Goal: Task Accomplishment & Management: Manage account settings

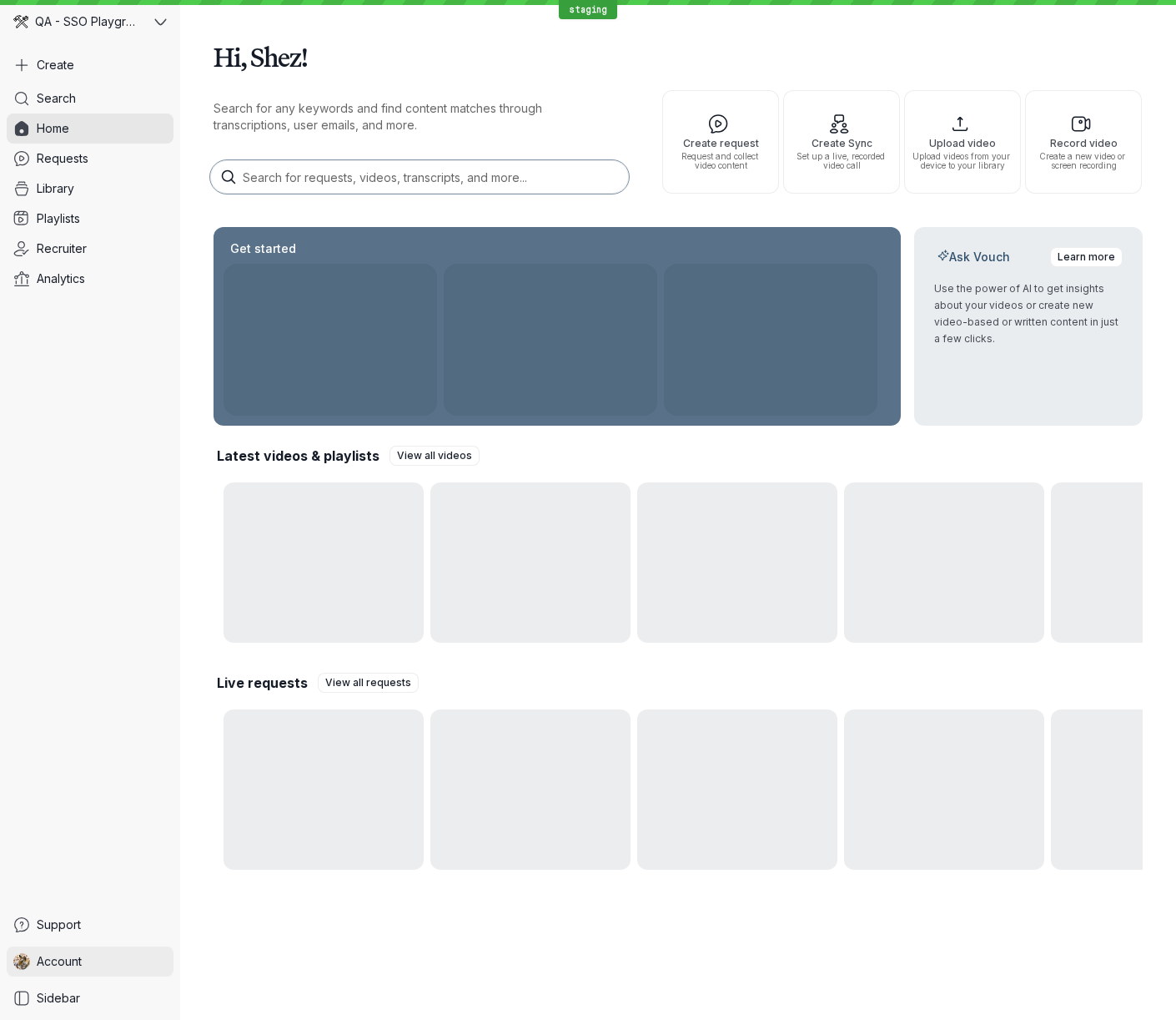
click at [119, 958] on link "Account" at bounding box center [90, 961] width 167 height 30
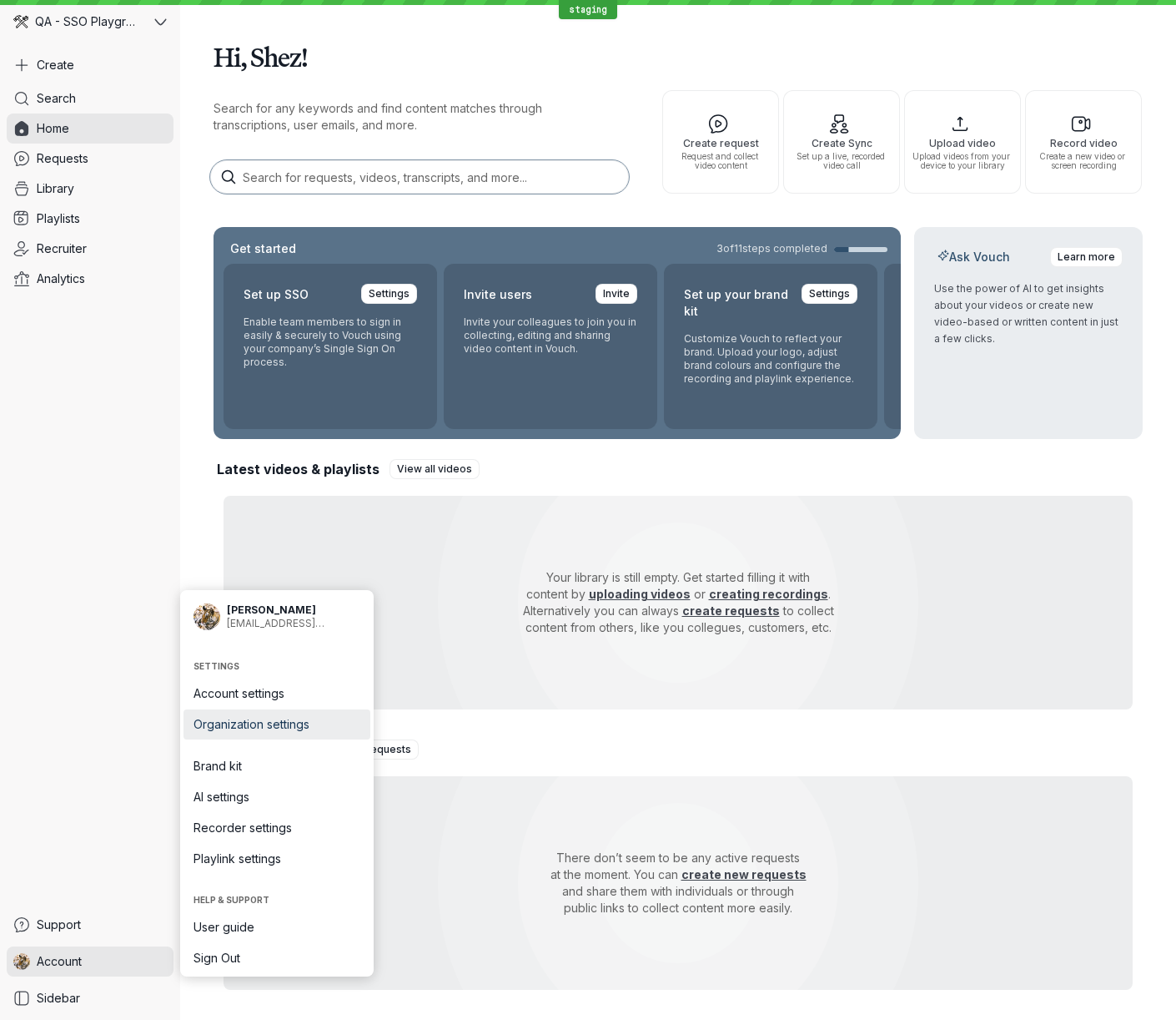
click at [285, 725] on span "Organization settings" at bounding box center [277, 724] width 167 height 17
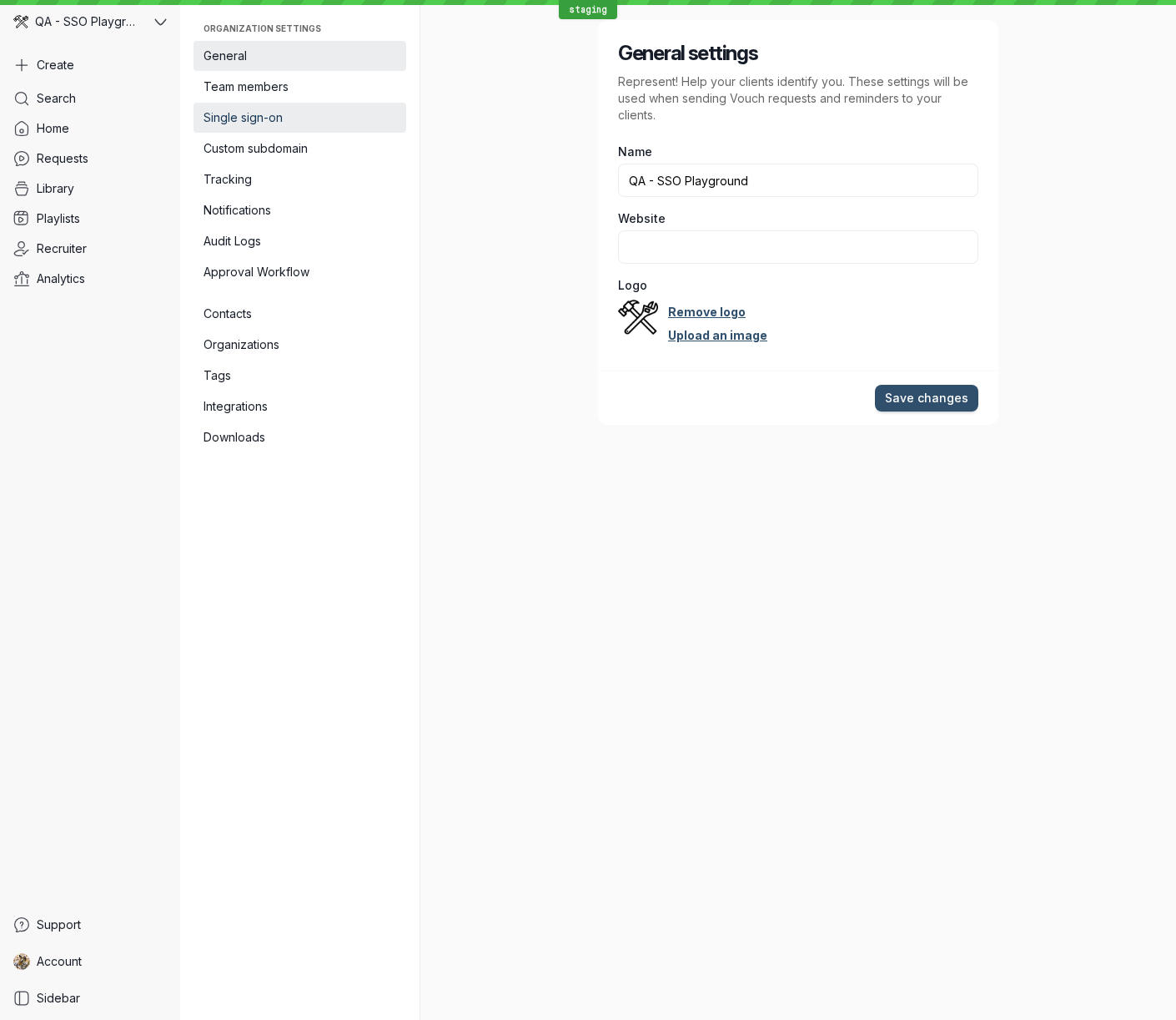
click at [266, 121] on span "Single sign-on" at bounding box center [300, 118] width 193 height 17
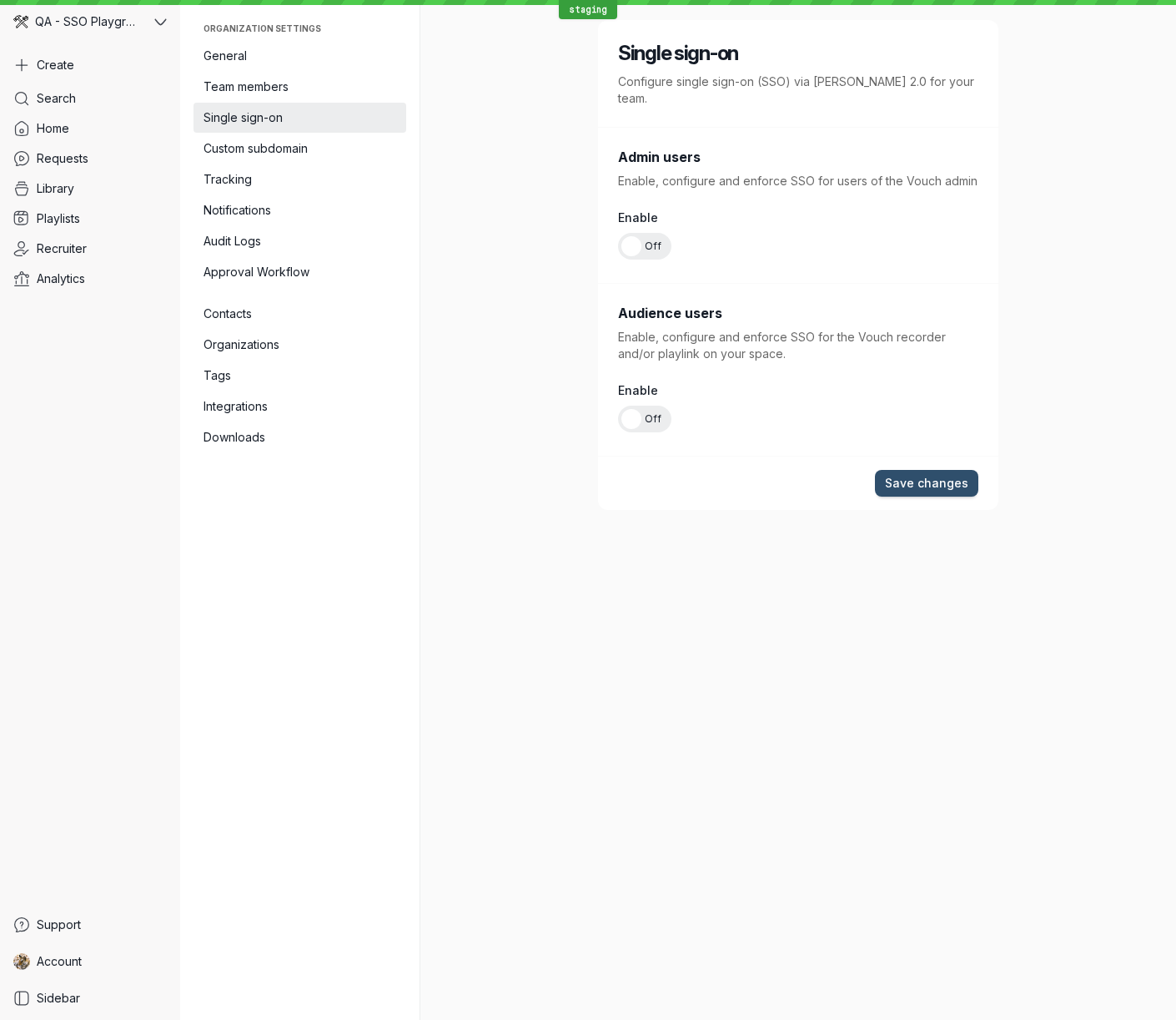
click at [656, 232] on span "Off" at bounding box center [653, 245] width 17 height 27
click at [0, 0] on input "On Off" at bounding box center [0, 0] width 0 height 0
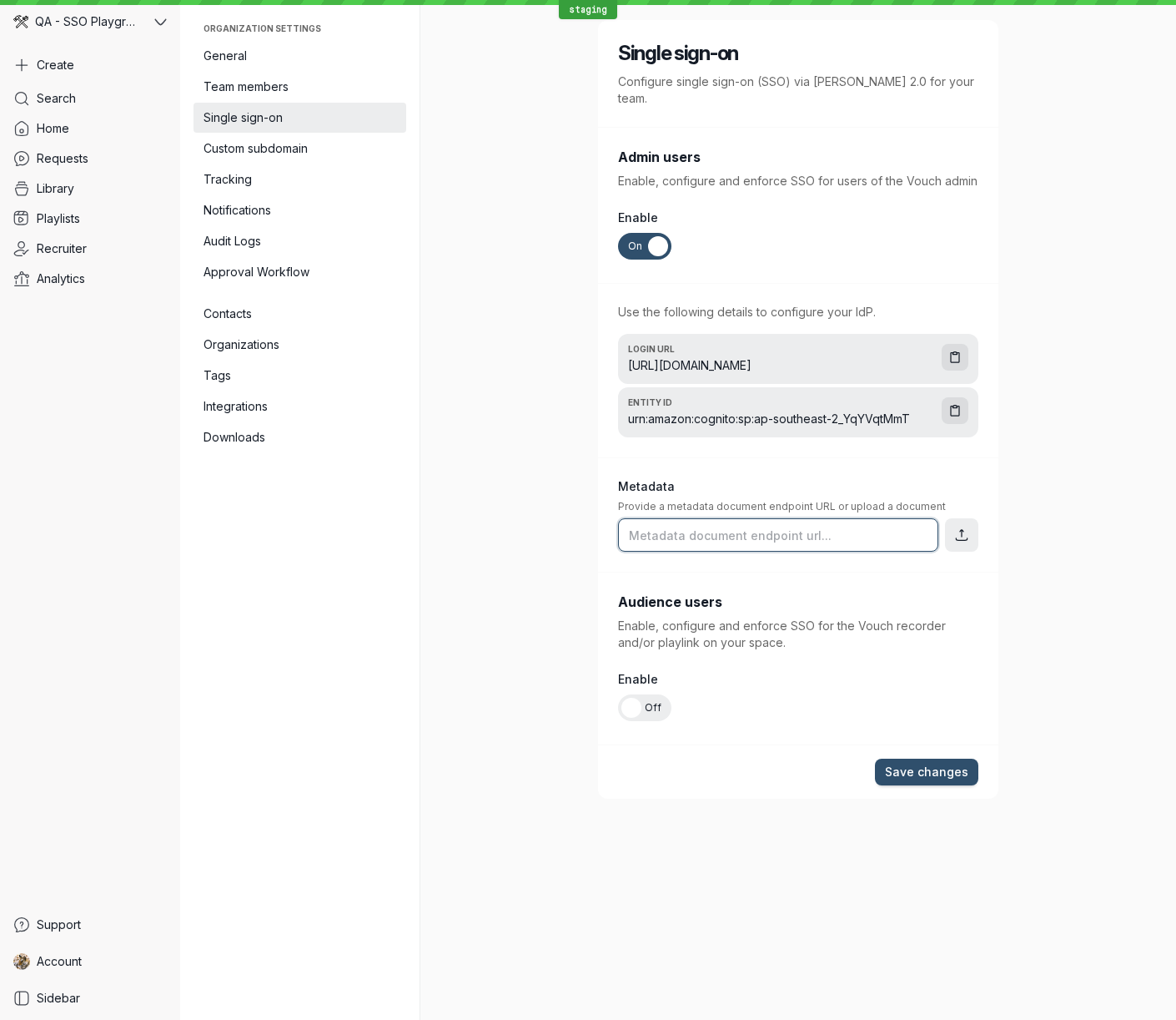
click at [833, 519] on input "text" at bounding box center [778, 535] width 321 height 33
paste input "[URL]<your-realm>/protocol/[PERSON_NAME]/descriptor"
type input "[URL]<your-realm>/protocol/[PERSON_NAME]/descriptor"
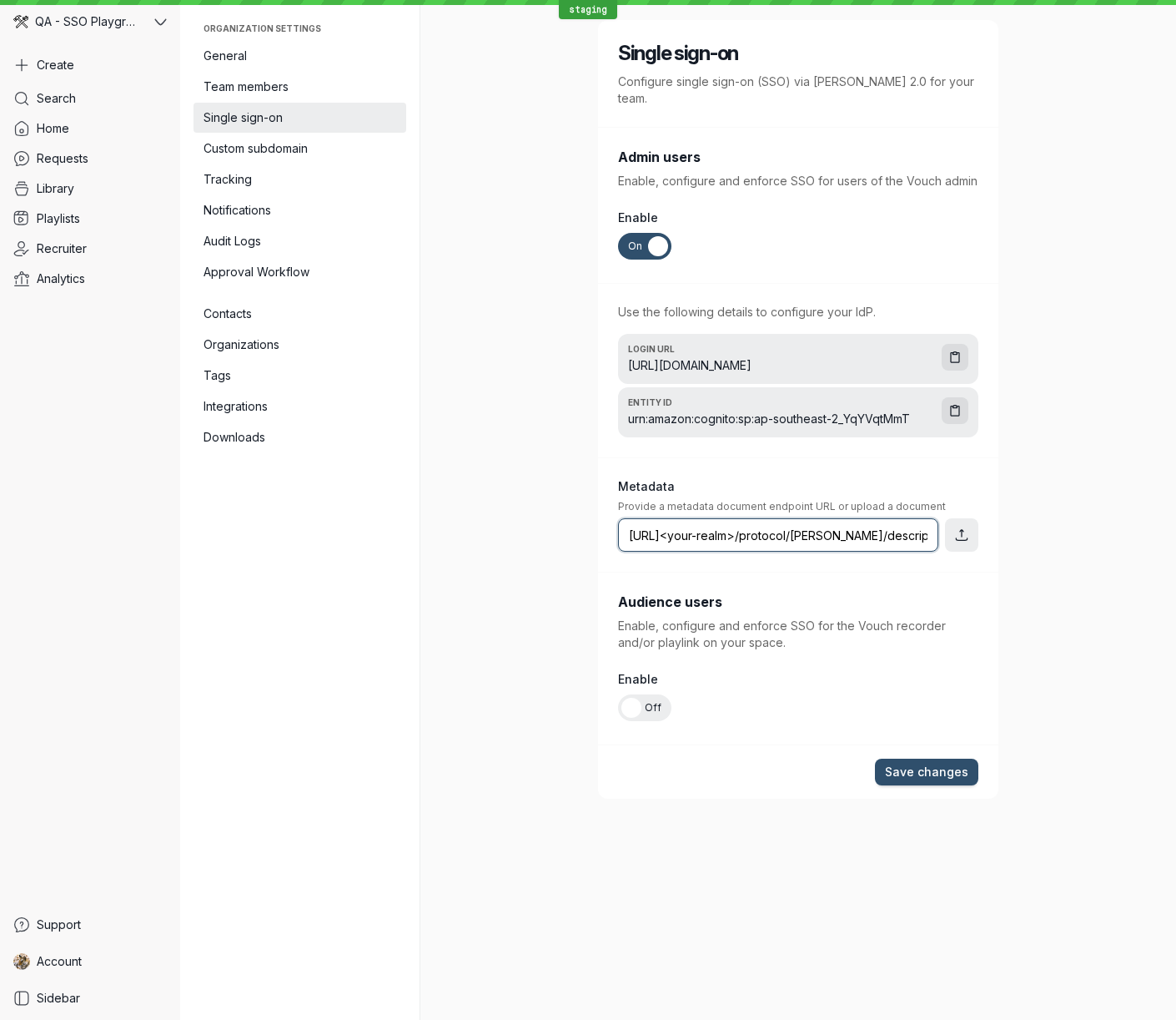
click at [685, 518] on input "[URL]<your-realm>/protocol/[PERSON_NAME]/descriptor" at bounding box center [778, 535] width 321 height 33
paste input "[URL][PERSON_NAME]"
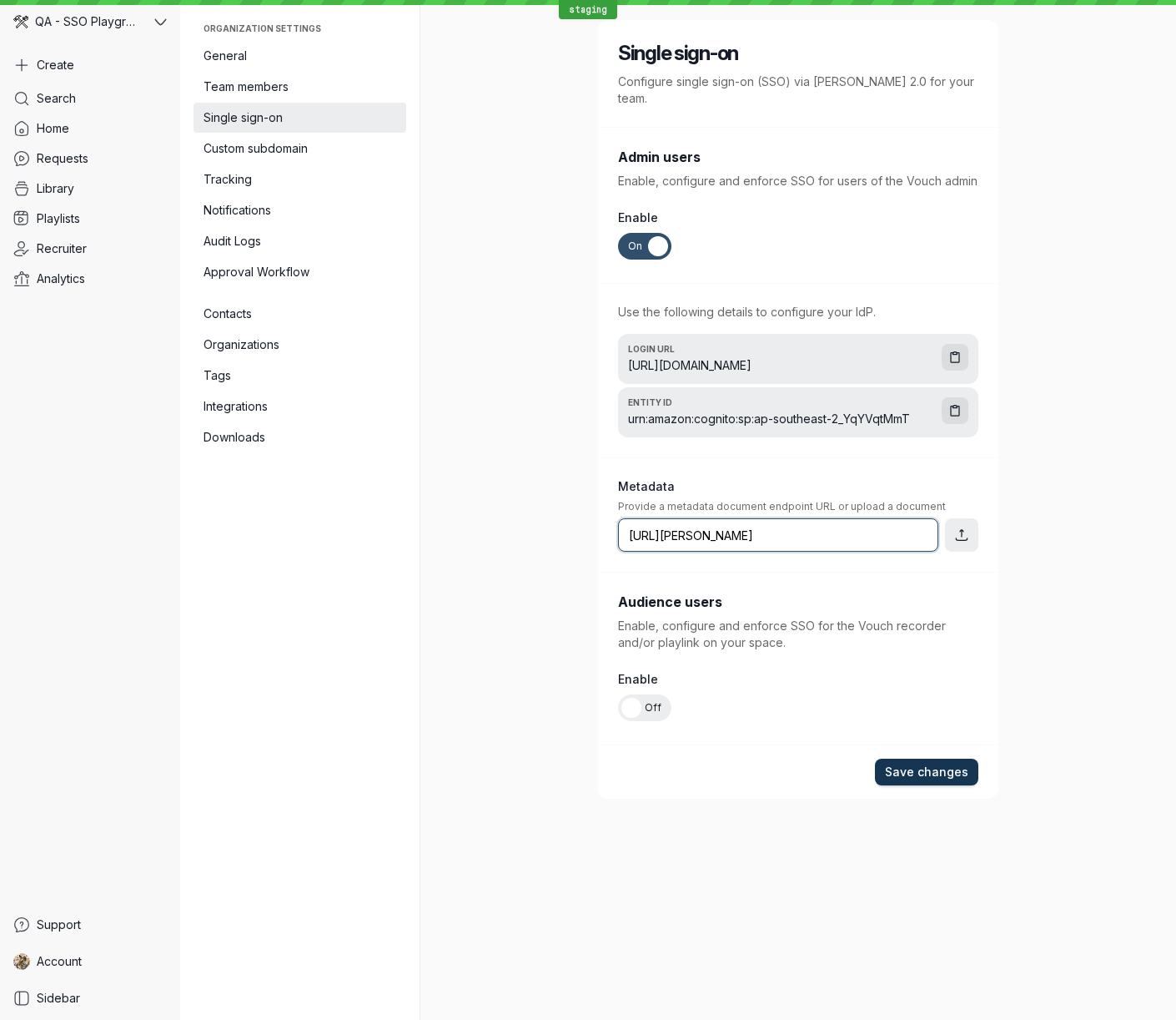
type input "[URL][PERSON_NAME]"
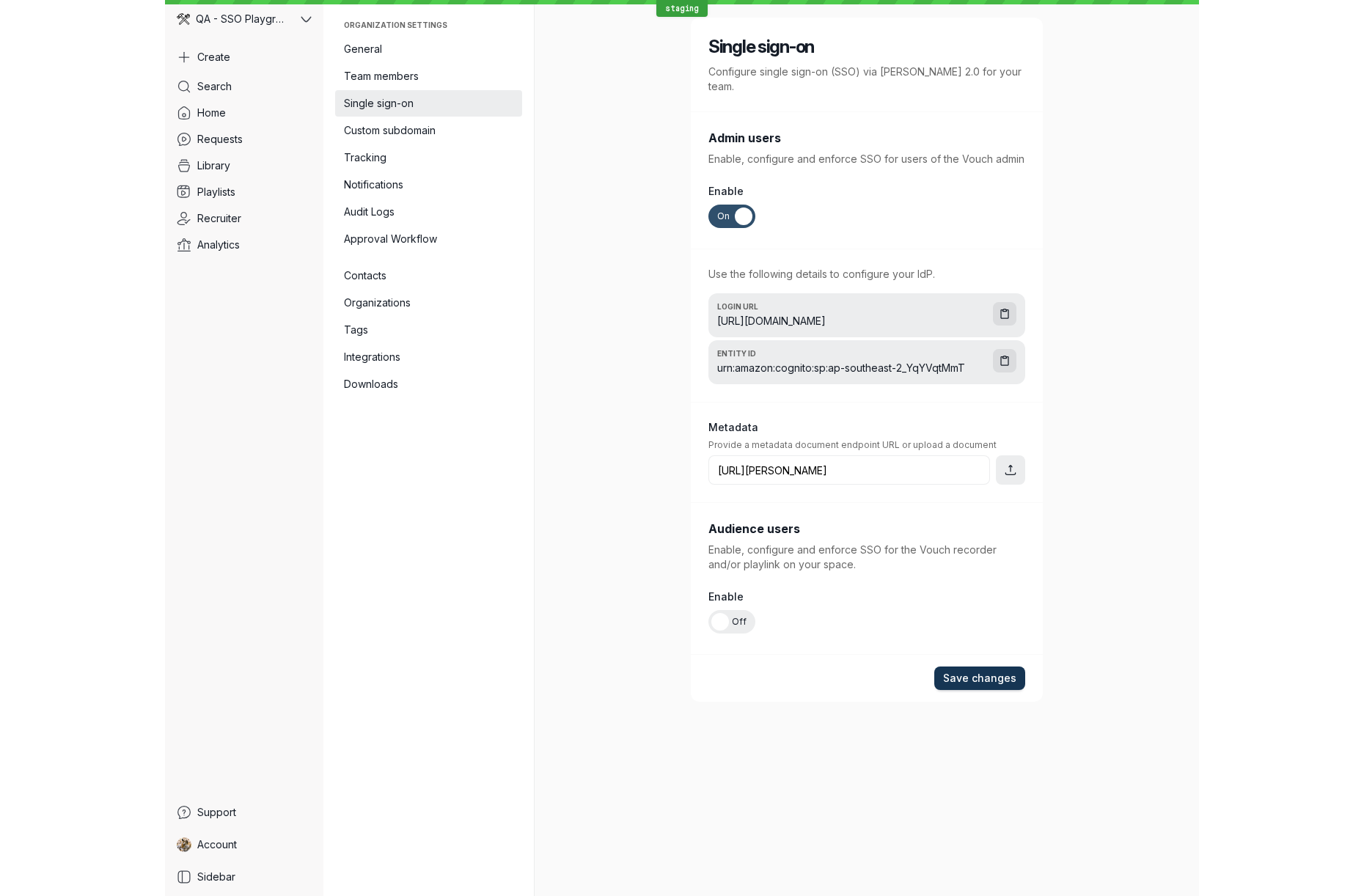
scroll to position [0, 0]
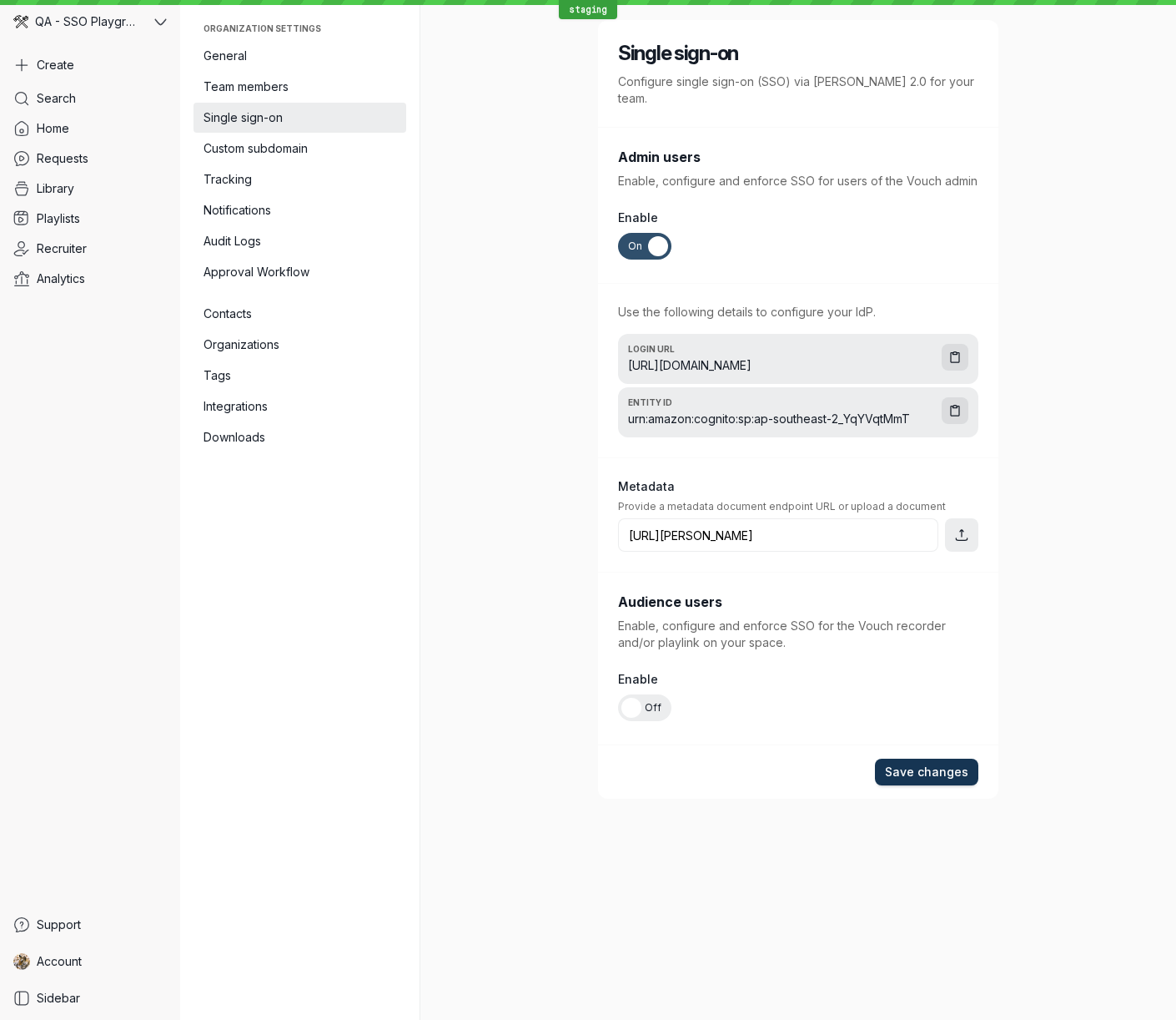
click at [959, 764] on span "Save changes" at bounding box center [926, 772] width 84 height 17
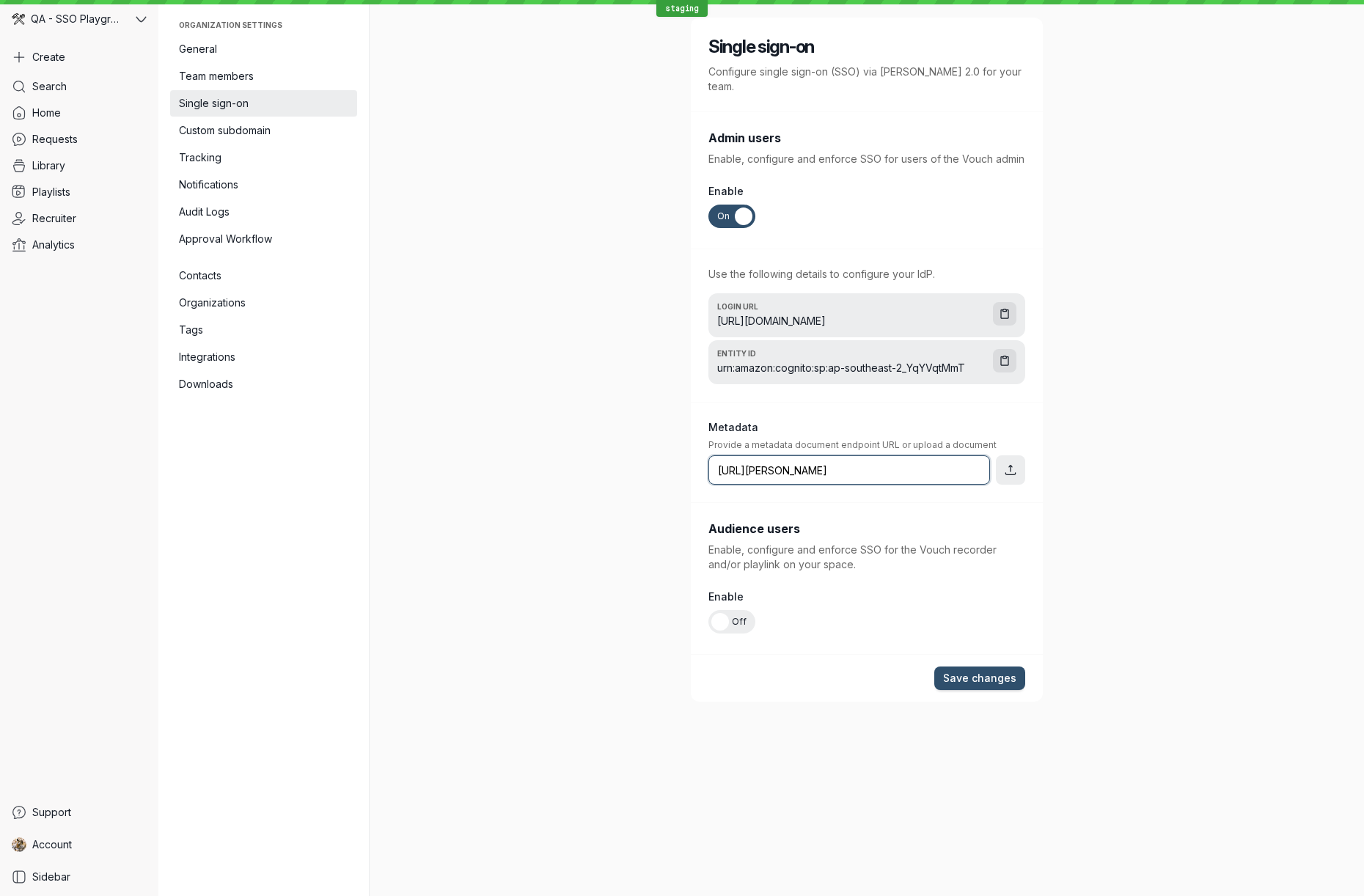
click at [850, 455] on input "[URL][PERSON_NAME]" at bounding box center [849, 470] width 282 height 29
click at [843, 455] on input "[URL][PERSON_NAME]" at bounding box center [849, 470] width 282 height 29
click at [1033, 494] on div "Single sign-on Configure single sign-on (SSO) via [PERSON_NAME] 2.0 for your te…" at bounding box center [867, 448] width 845 height 896
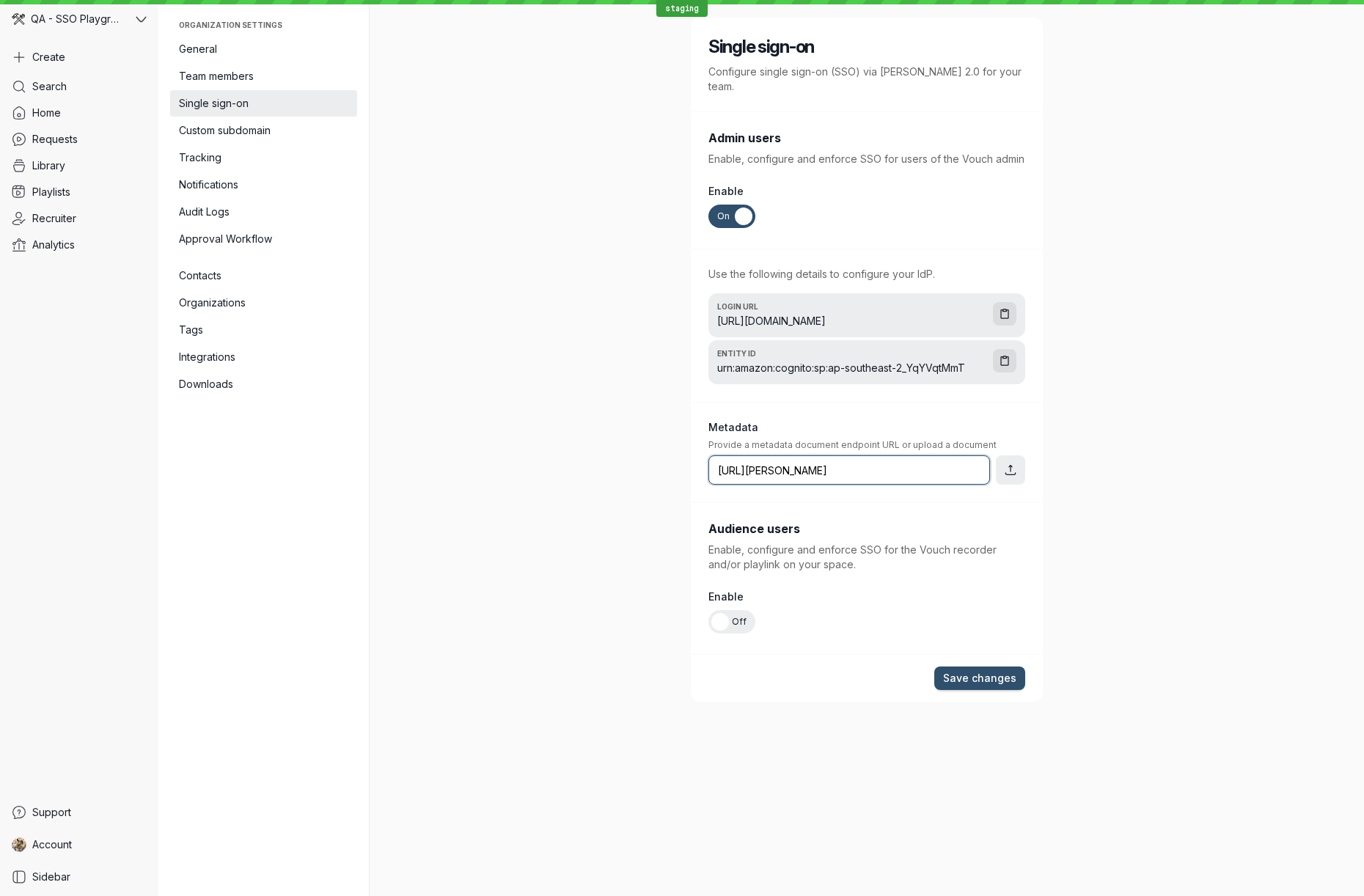
click at [942, 456] on input "[URL][PERSON_NAME]" at bounding box center [849, 470] width 282 height 29
click at [1019, 458] on button "button" at bounding box center [1010, 470] width 29 height 29
click at [1033, 488] on div "Single sign-on Configure single sign-on (SSO) via [PERSON_NAME] 2.0 for your te…" at bounding box center [867, 448] width 845 height 896
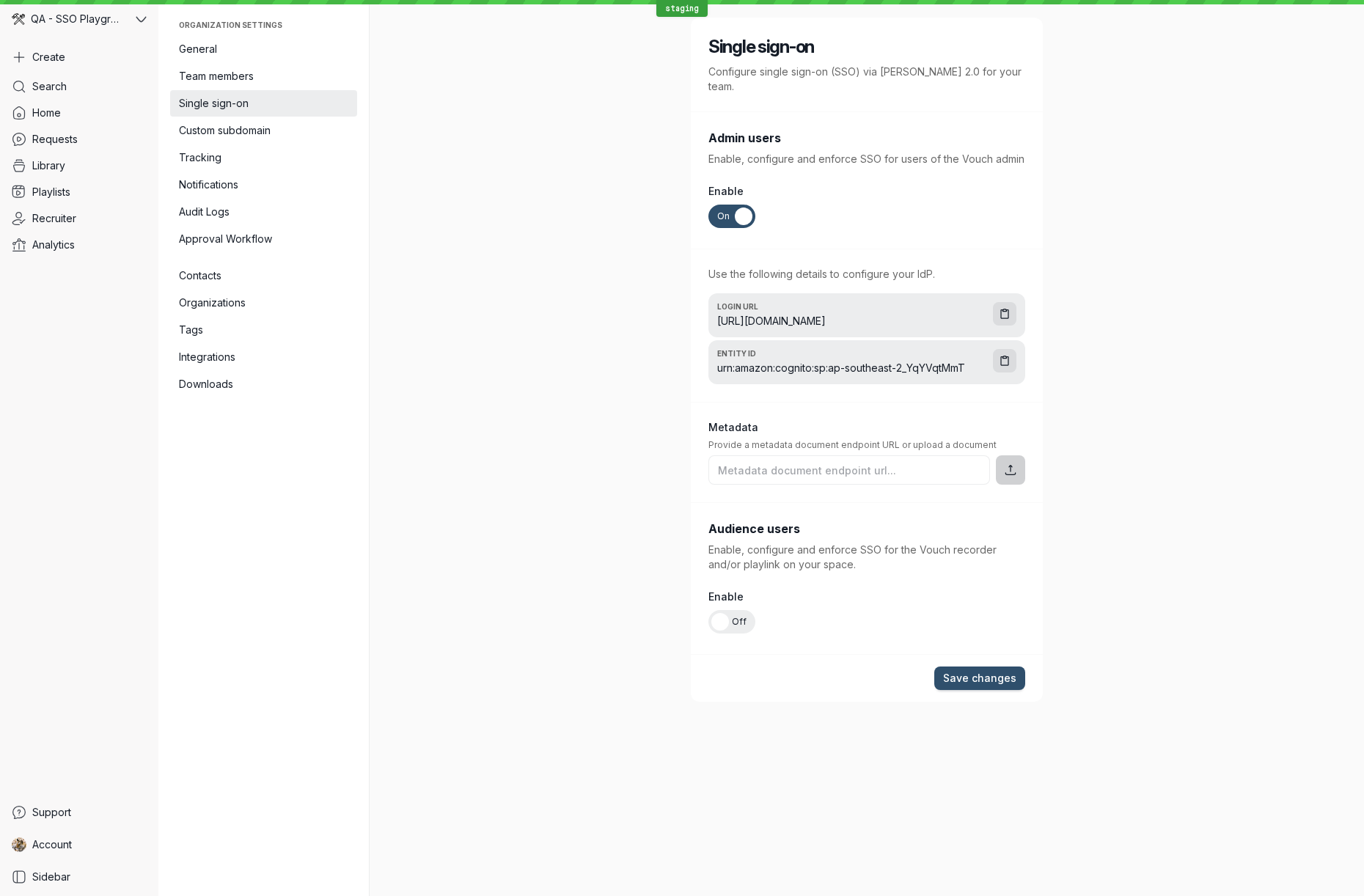
click at [1012, 463] on icon "Upload XML metadata document" at bounding box center [1009, 469] width 14 height 14
type input "C:\fakepath\vouchssotesting.xml"
click at [977, 671] on span "Save changes" at bounding box center [980, 678] width 73 height 15
click at [584, 572] on div "Single sign-on Configure single sign-on (SSO) via [PERSON_NAME] 2.0 for your te…" at bounding box center [867, 448] width 845 height 896
click at [111, 841] on link "Account" at bounding box center [79, 844] width 147 height 27
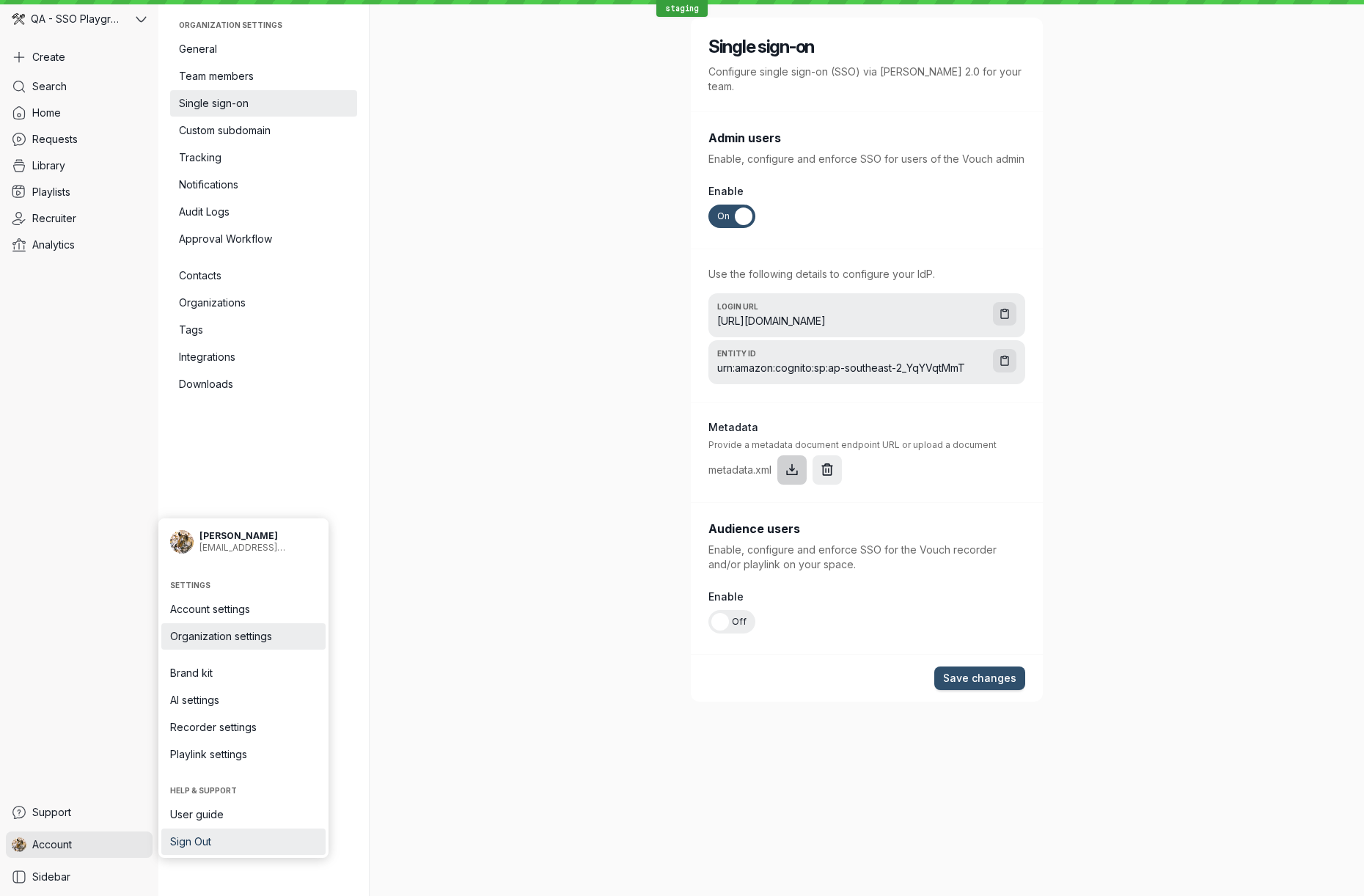
click at [226, 840] on span "Sign Out" at bounding box center [244, 841] width 147 height 15
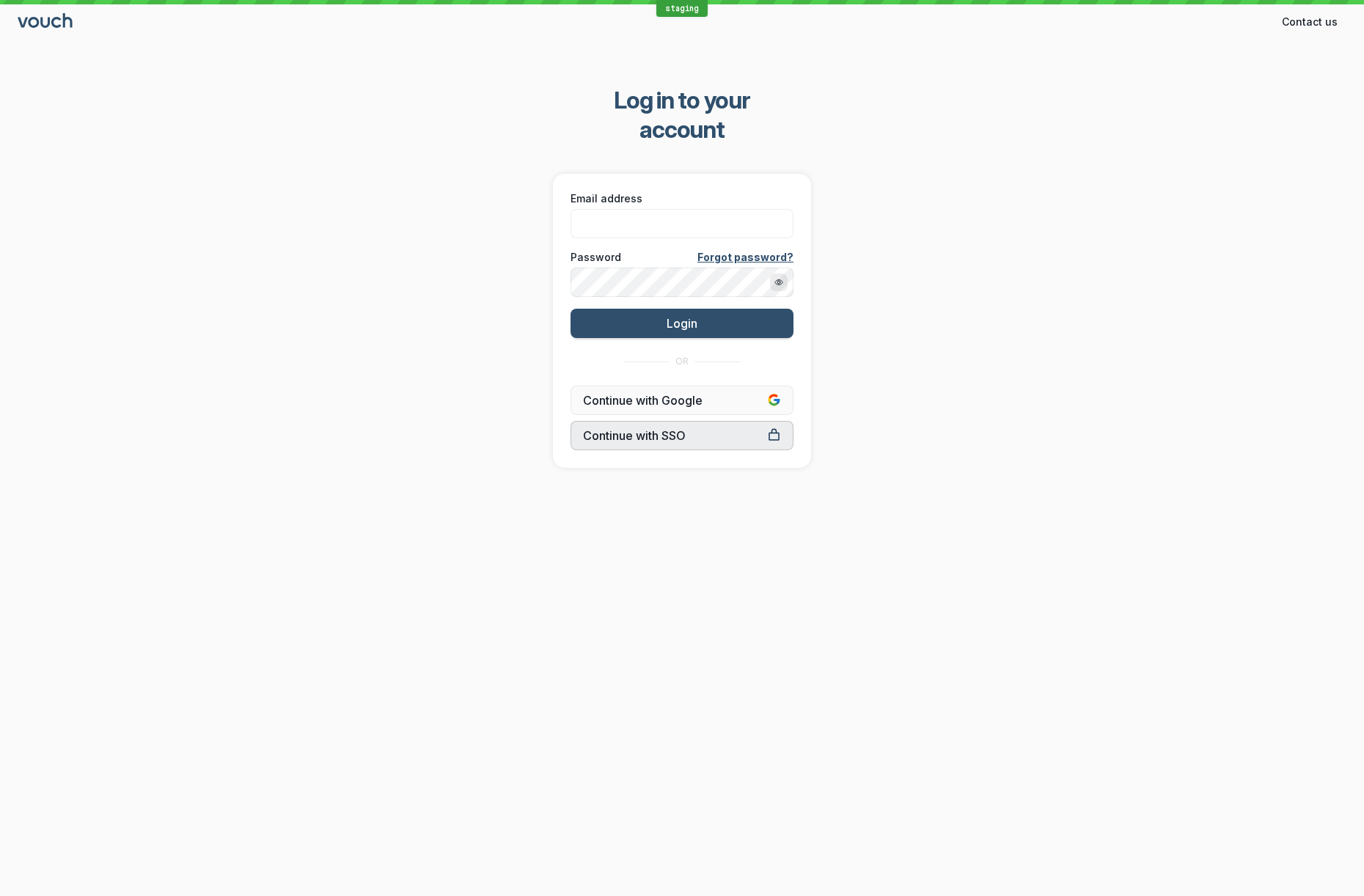
click at [704, 428] on span "Continue with SSO" at bounding box center [682, 435] width 198 height 15
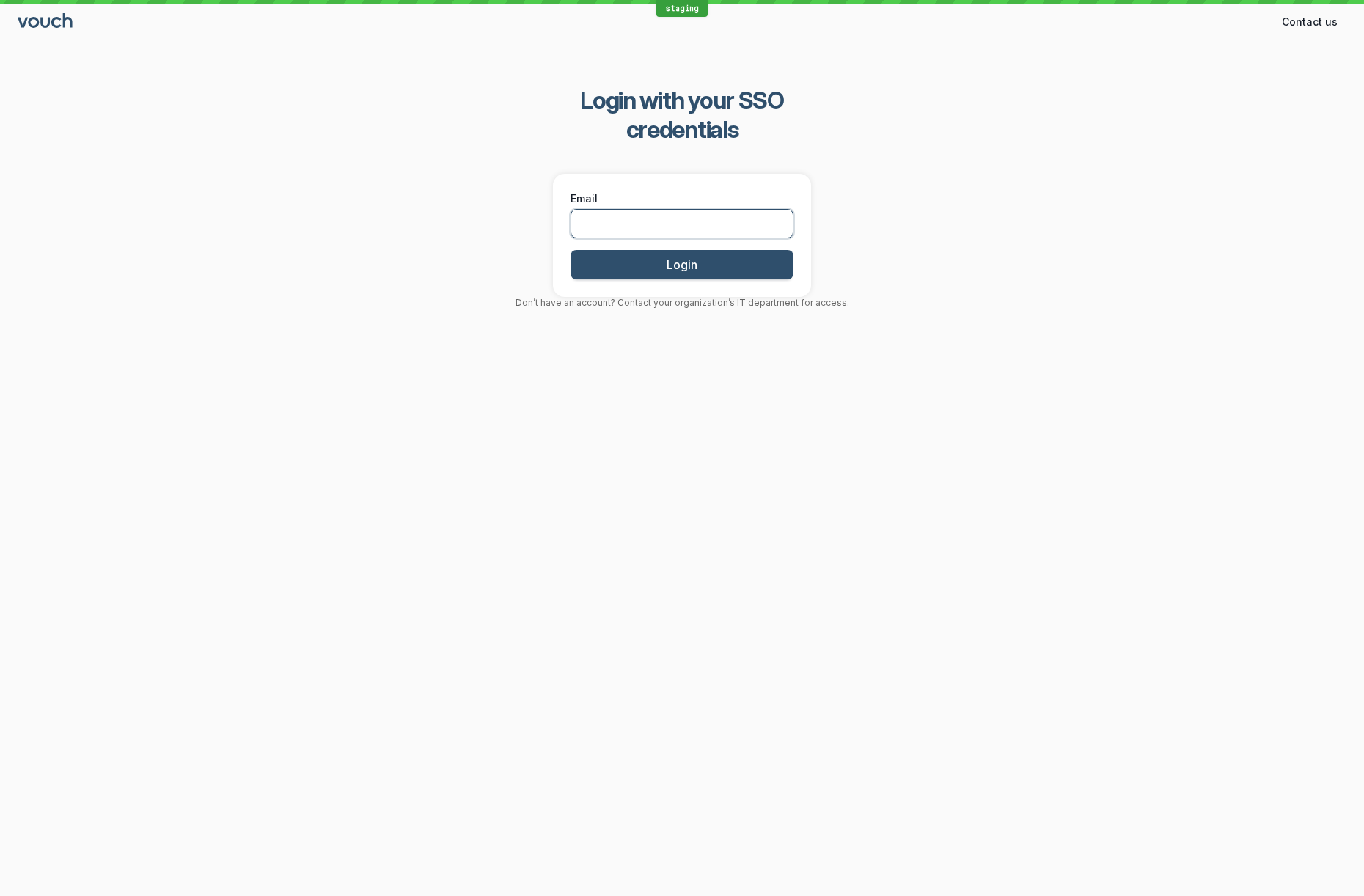
click at [757, 209] on input "Email" at bounding box center [682, 224] width 223 height 29
paste input "[EMAIL_ADDRESS]"
type input "[EMAIL_ADDRESS]"
click at [990, 137] on div "Login with your SSO credentials Email [EMAIL_ADDRESS] Login Don’t have an accou…" at bounding box center [682, 197] width 1364 height 270
click at [672, 257] on span "Login" at bounding box center [682, 265] width 31 height 15
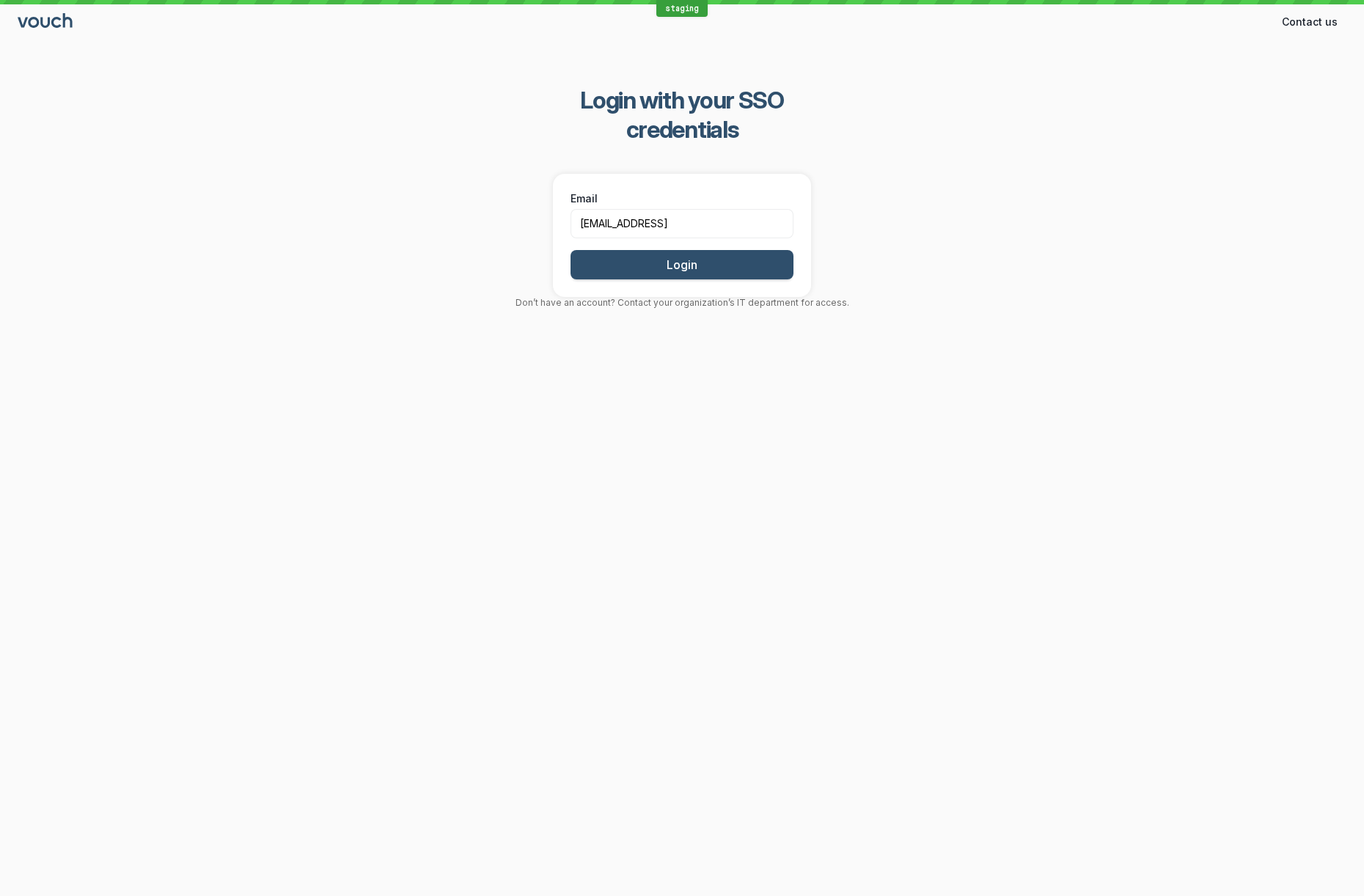
drag, startPoint x: 737, startPoint y: 396, endPoint x: 674, endPoint y: 383, distance: 64.3
click at [732, 394] on div "staging Contact us Contact Login with your SSO credentials Email [EMAIL_ADDRESS…" at bounding box center [682, 448] width 1364 height 896
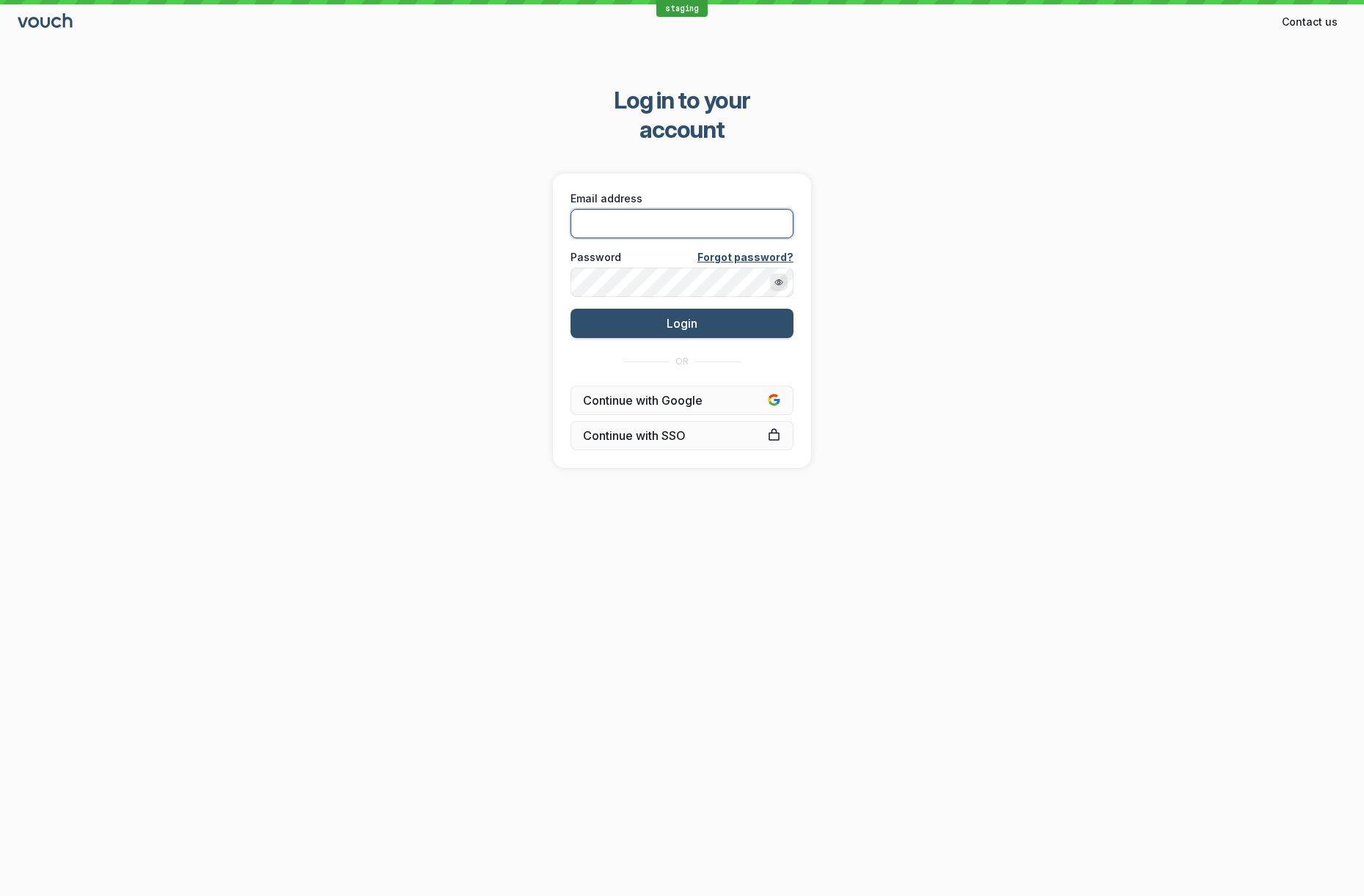
click at [728, 209] on input "Email address" at bounding box center [682, 224] width 223 height 29
type input "[EMAIL_ADDRESS][DOMAIN_NAME]"
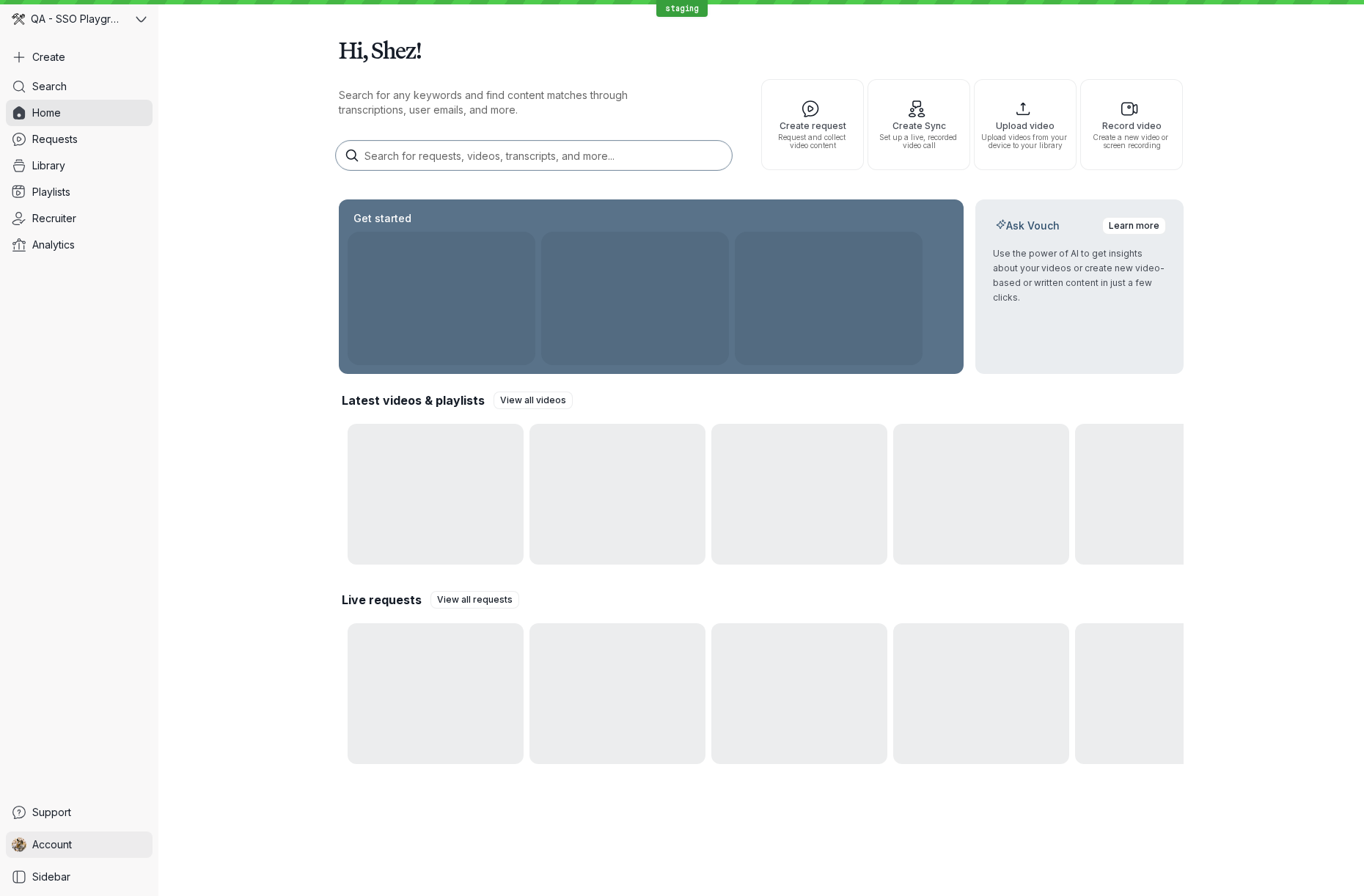
click at [95, 847] on link "Account" at bounding box center [79, 844] width 147 height 27
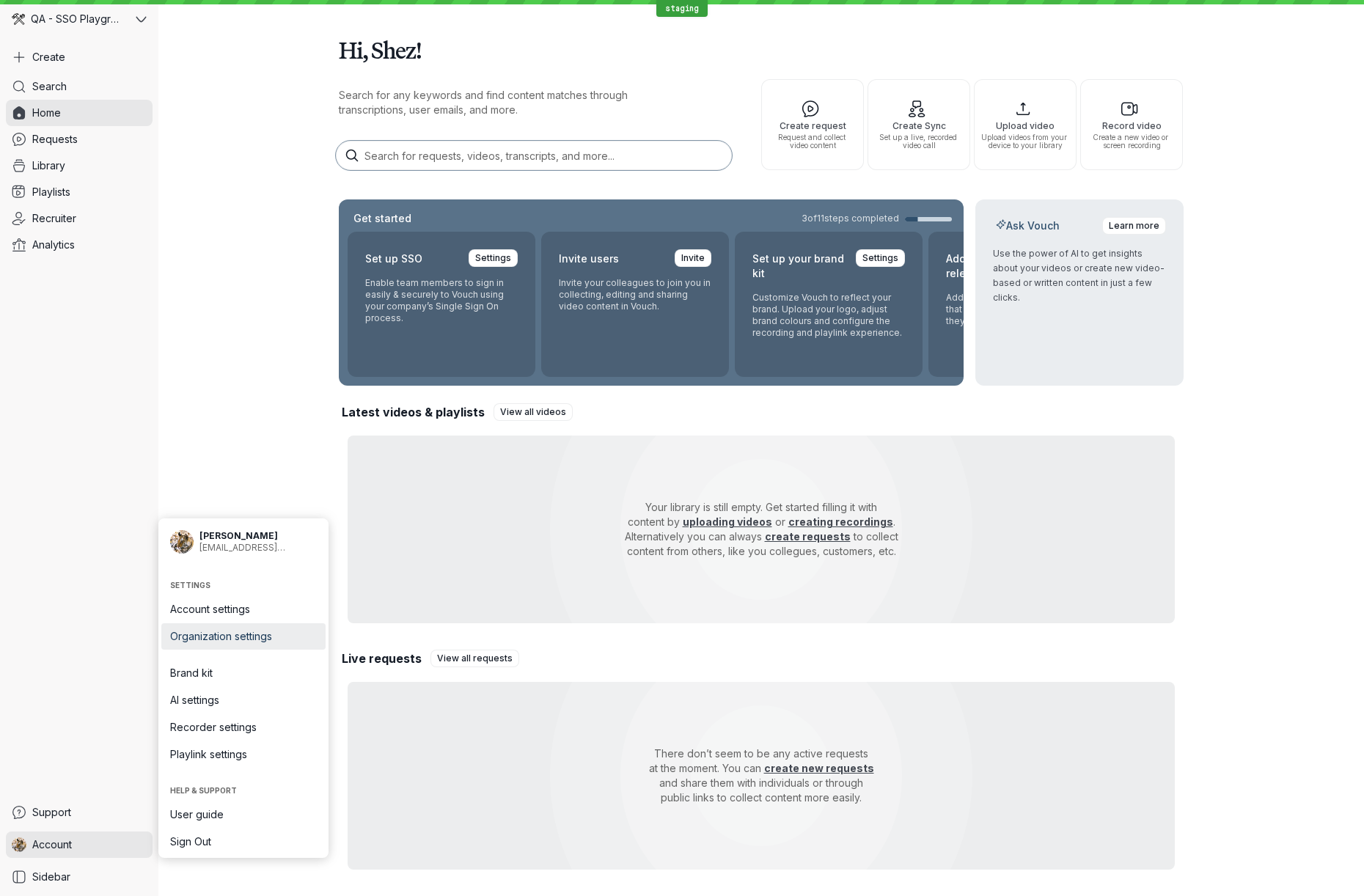
click at [234, 641] on span "Organization settings" at bounding box center [244, 636] width 147 height 15
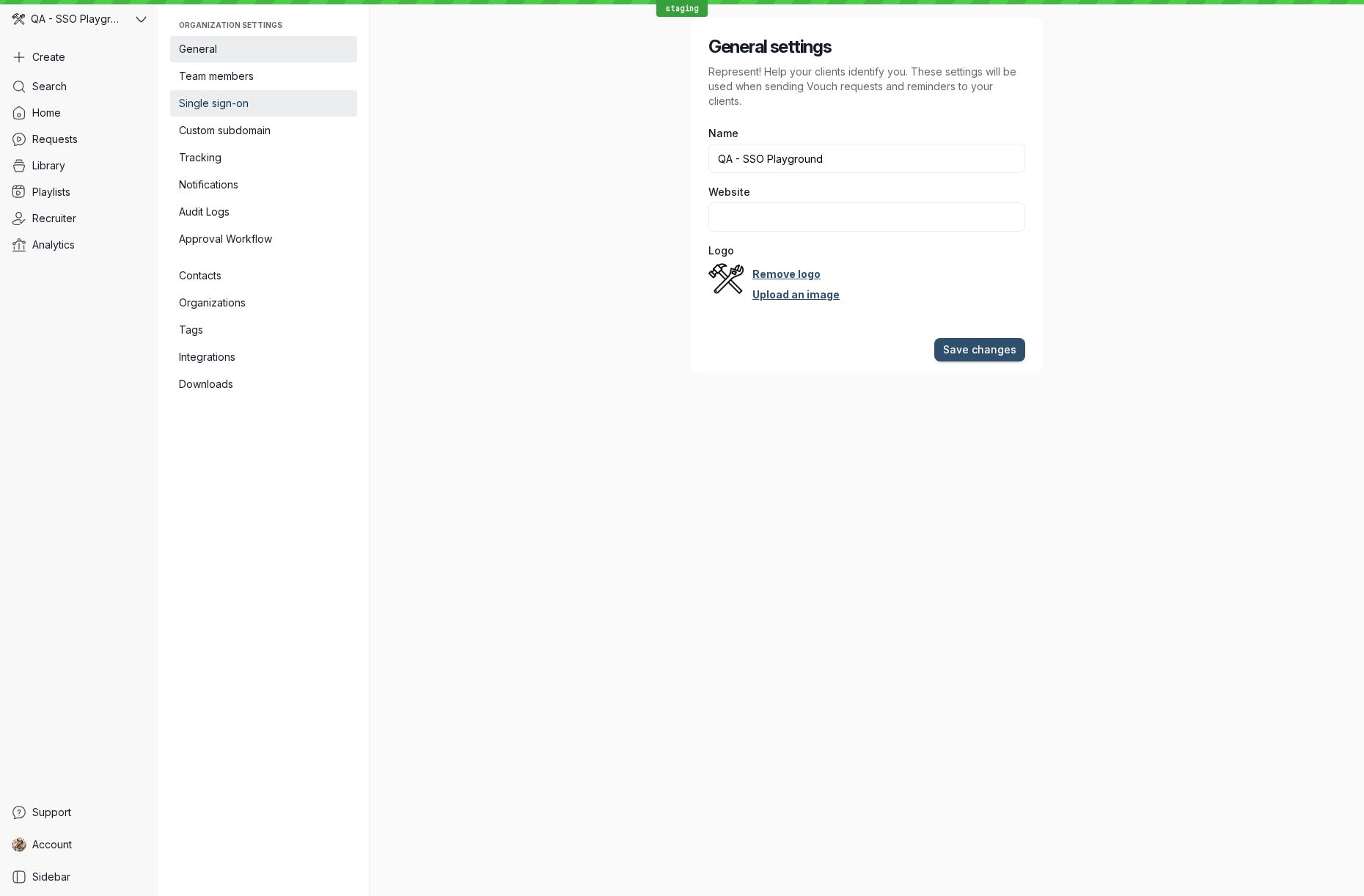
click at [232, 108] on span "Single sign-on" at bounding box center [264, 103] width 170 height 15
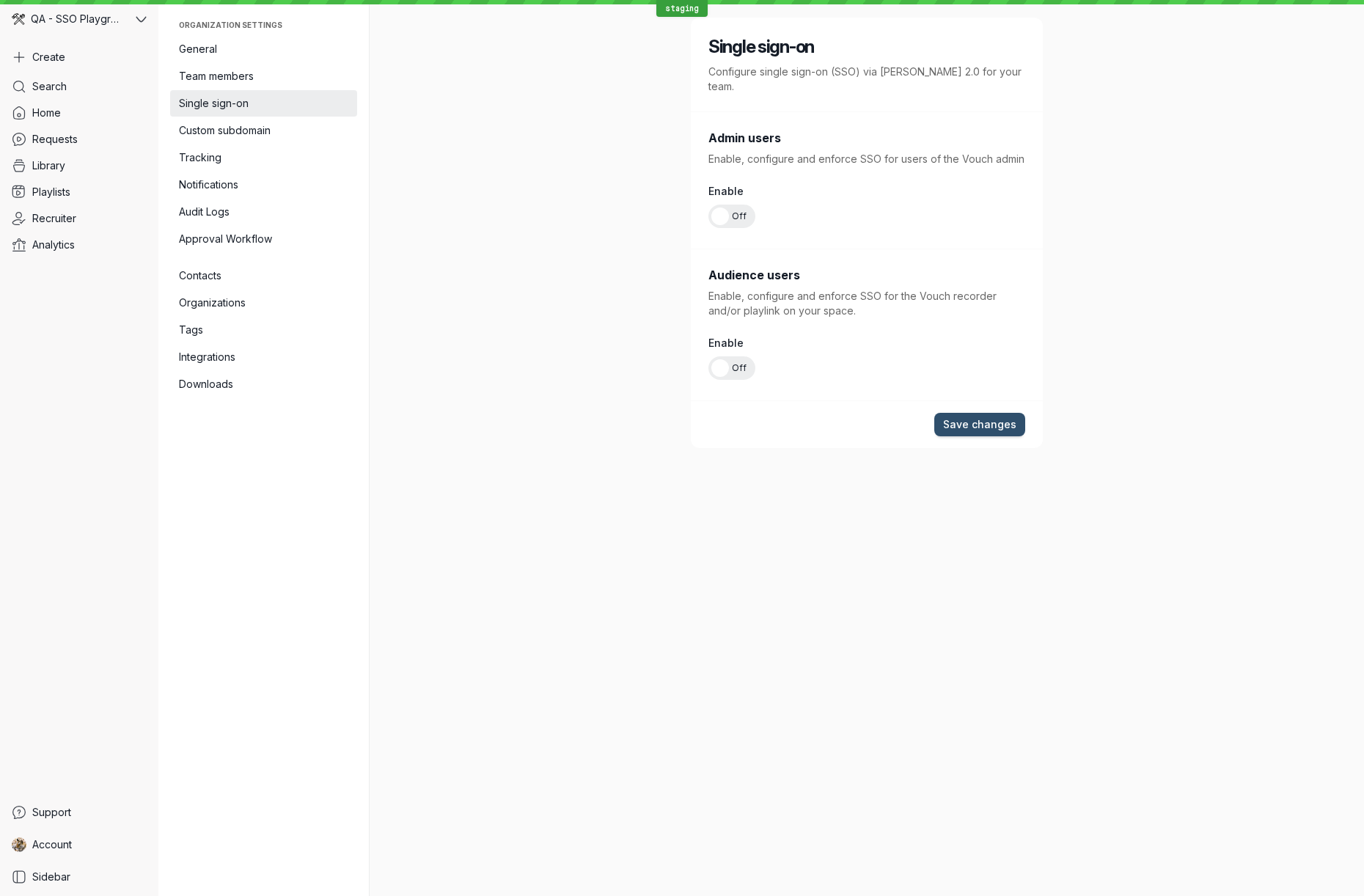
click at [737, 205] on span "Off" at bounding box center [739, 216] width 15 height 23
click at [0, 0] on input "On Off" at bounding box center [0, 0] width 0 height 0
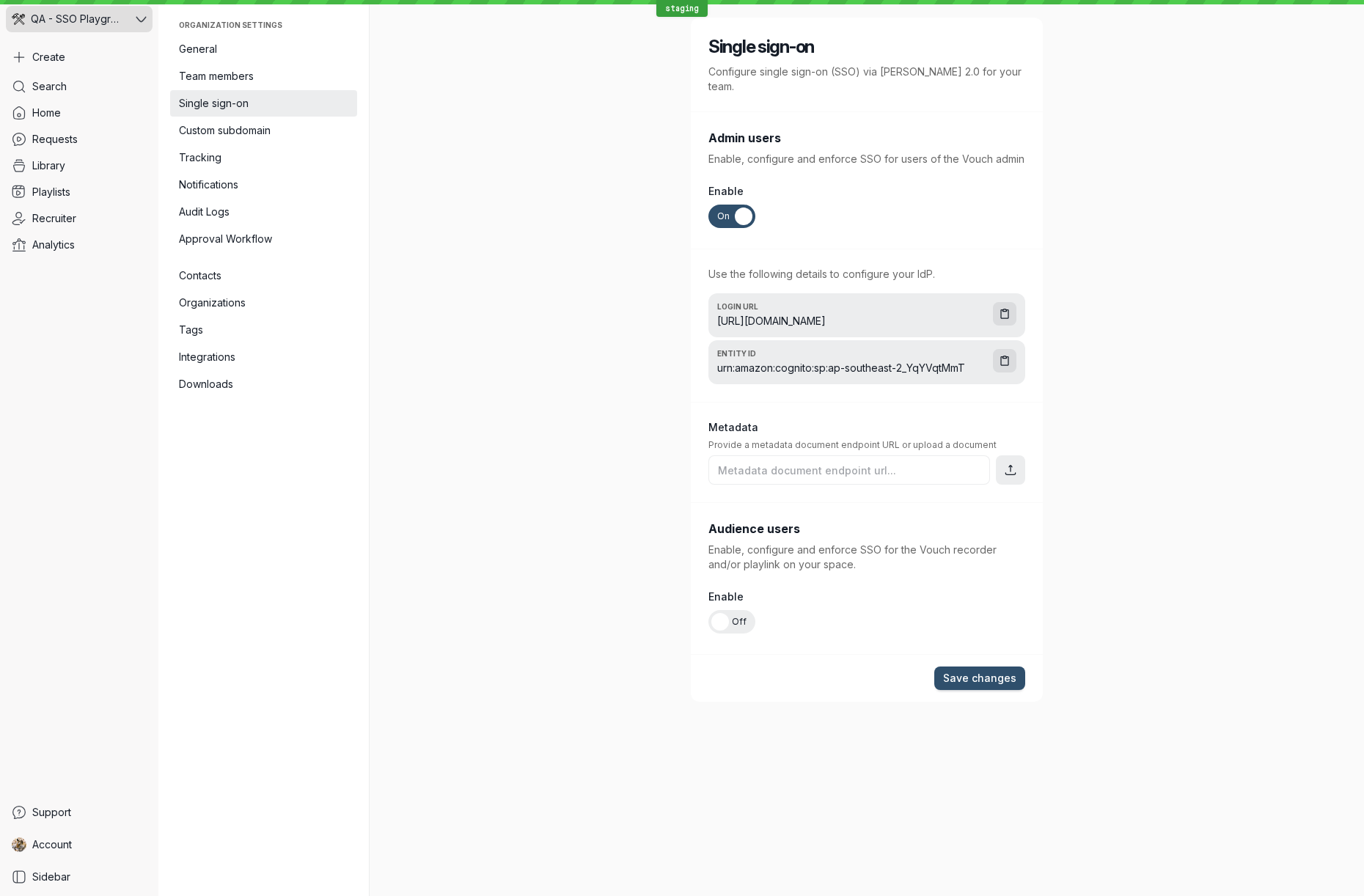
click at [92, 18] on span "QA - SSO Playground" at bounding box center [78, 19] width 94 height 15
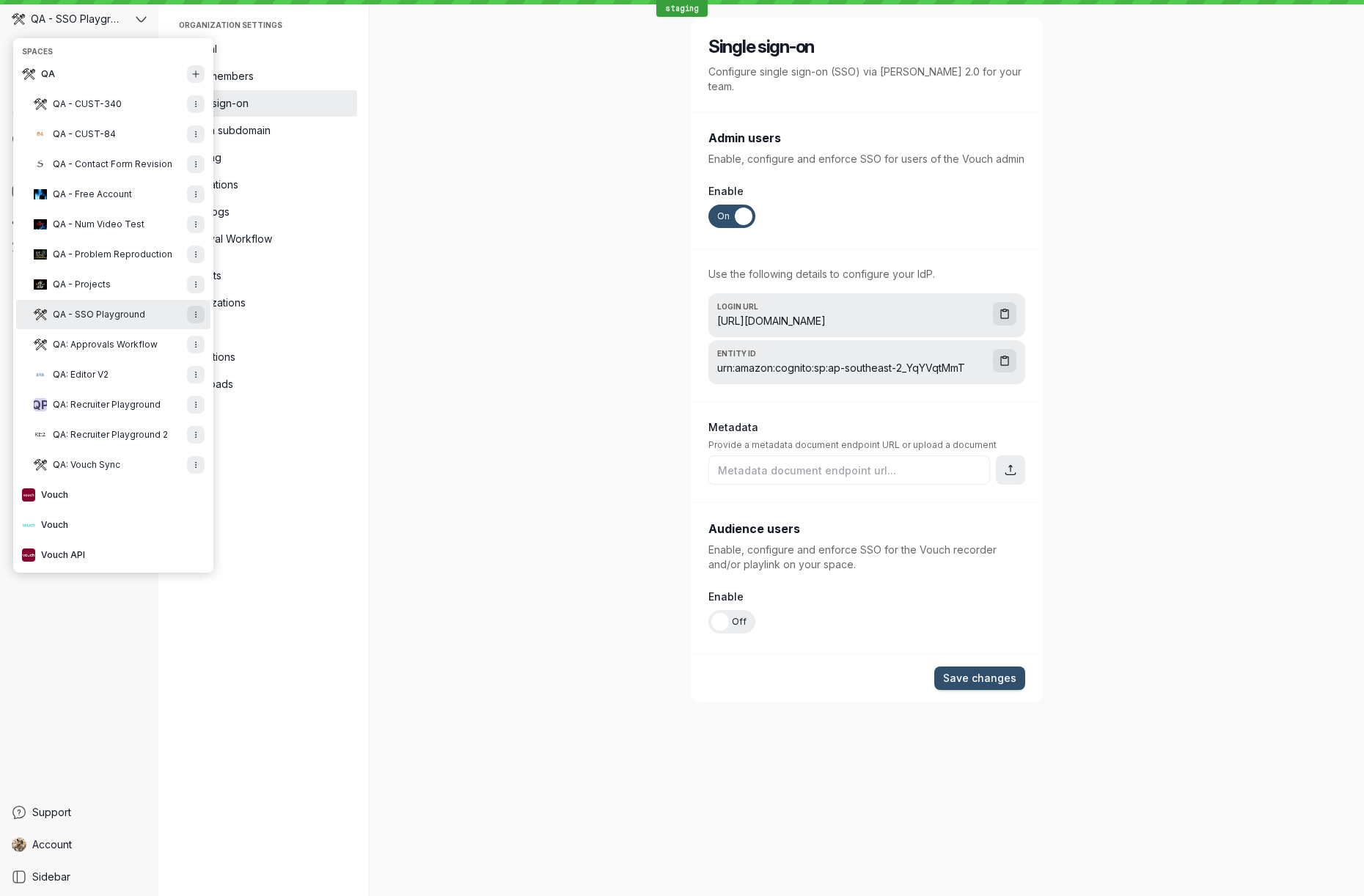
drag, startPoint x: 447, startPoint y: 90, endPoint x: 504, endPoint y: 155, distance: 86.5
click at [450, 91] on div "Single sign-on Configure single sign-on (SSO) via [PERSON_NAME] 2.0 for your te…" at bounding box center [867, 448] width 845 height 896
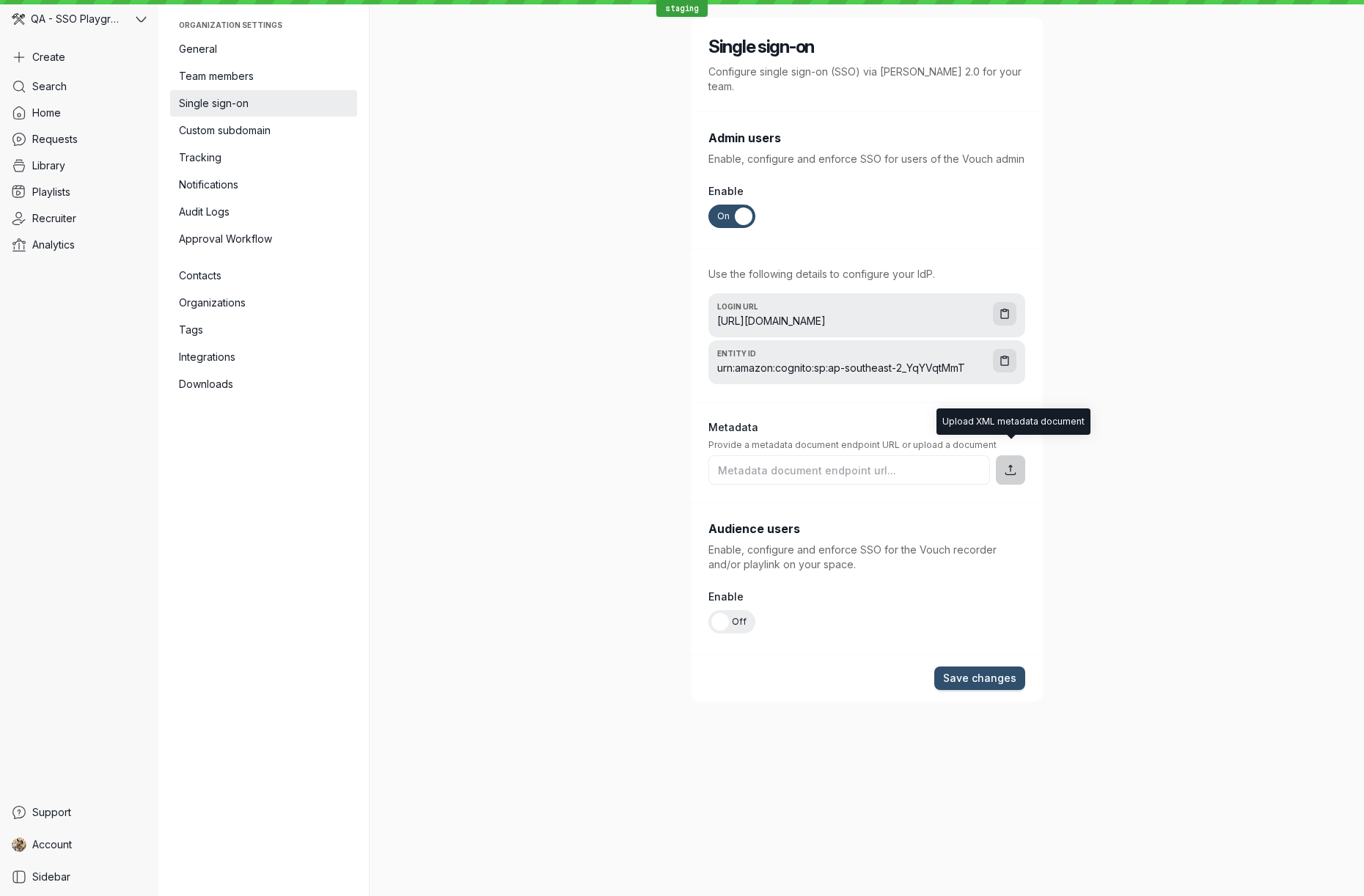
click at [1013, 463] on icon "button" at bounding box center [1009, 469] width 14 height 14
type input "C:\fakepath\vouchssotesting.xml"
click at [994, 671] on span "Save changes" at bounding box center [980, 678] width 73 height 15
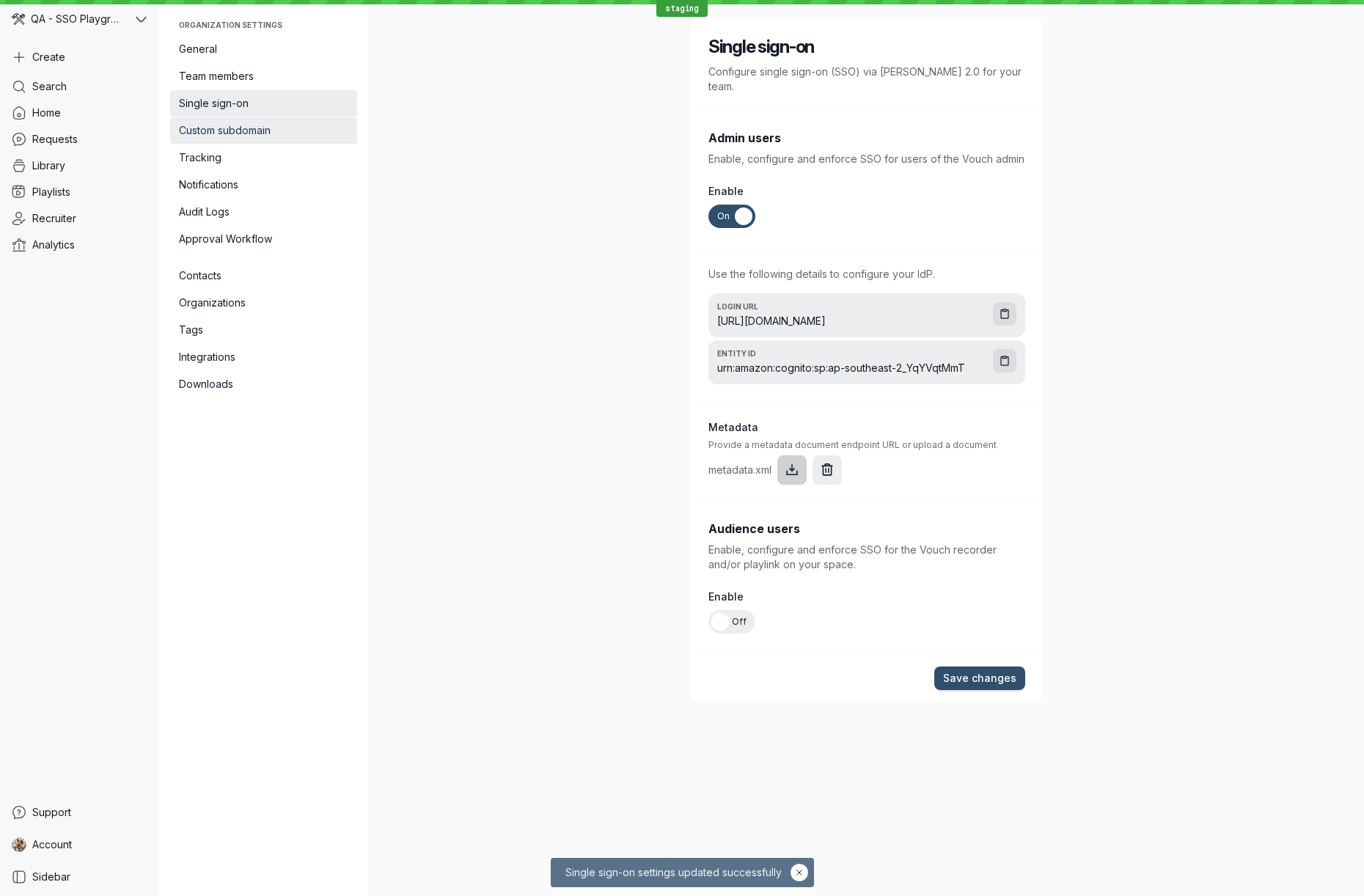
click at [213, 133] on span "Custom subdomain" at bounding box center [264, 131] width 170 height 15
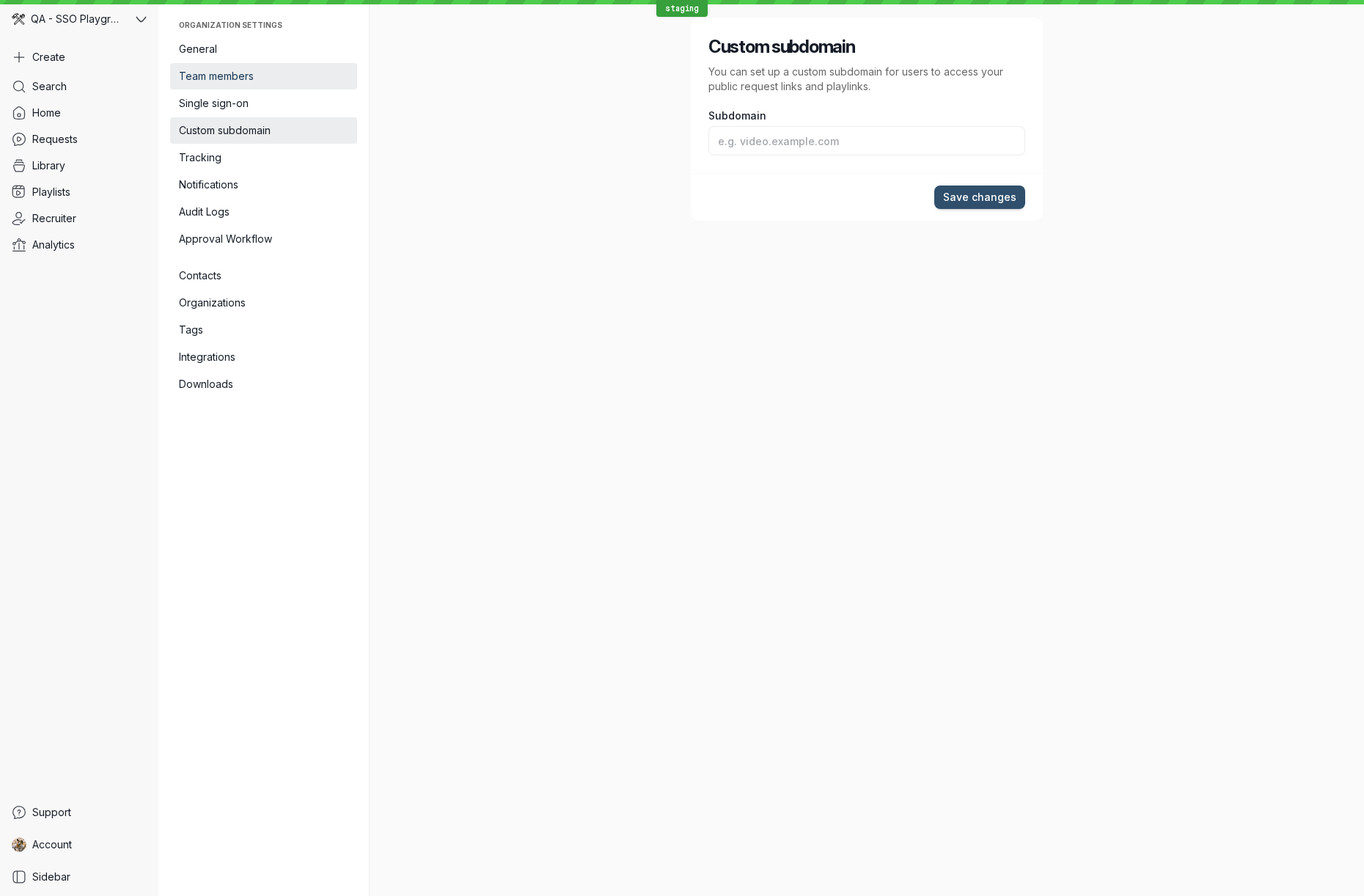
click at [211, 79] on span "Team members" at bounding box center [264, 76] width 170 height 15
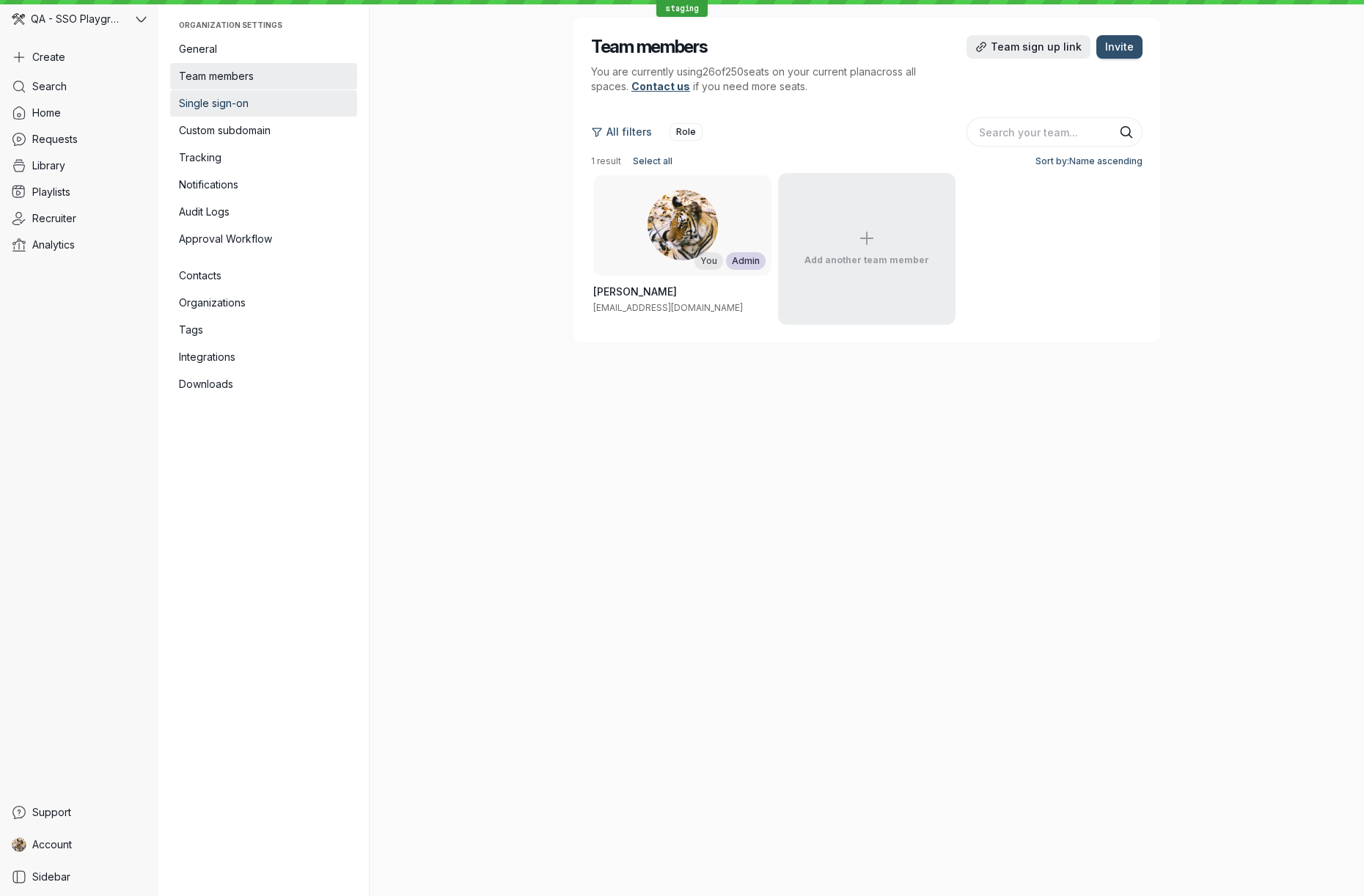
click at [206, 111] on link "Single sign-on" at bounding box center [264, 103] width 187 height 27
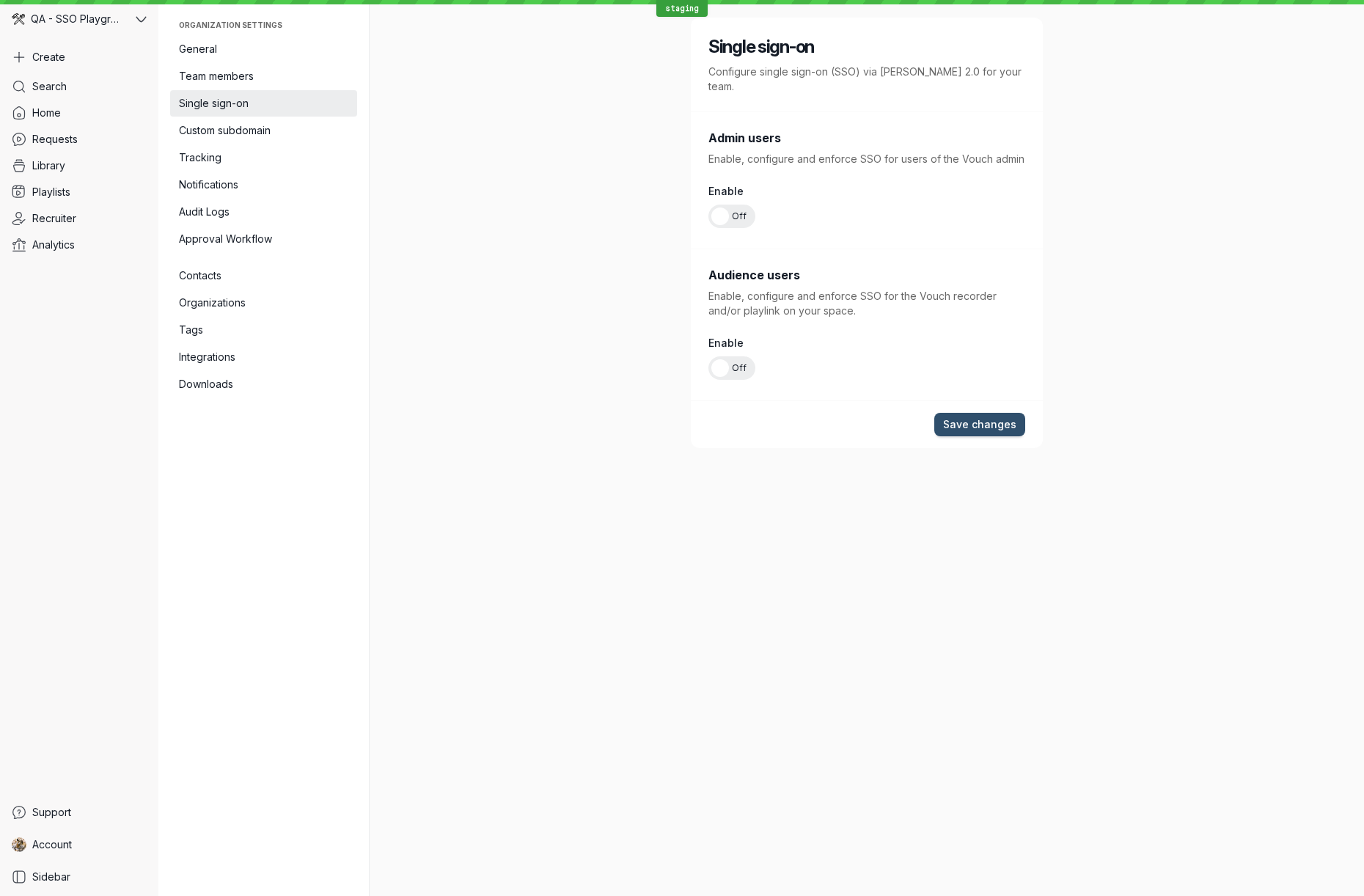
click at [537, 260] on div "Single sign-on Configure single sign-on (SSO) via [PERSON_NAME] 2.0 for your te…" at bounding box center [867, 448] width 845 height 896
